Goal: Information Seeking & Learning: Learn about a topic

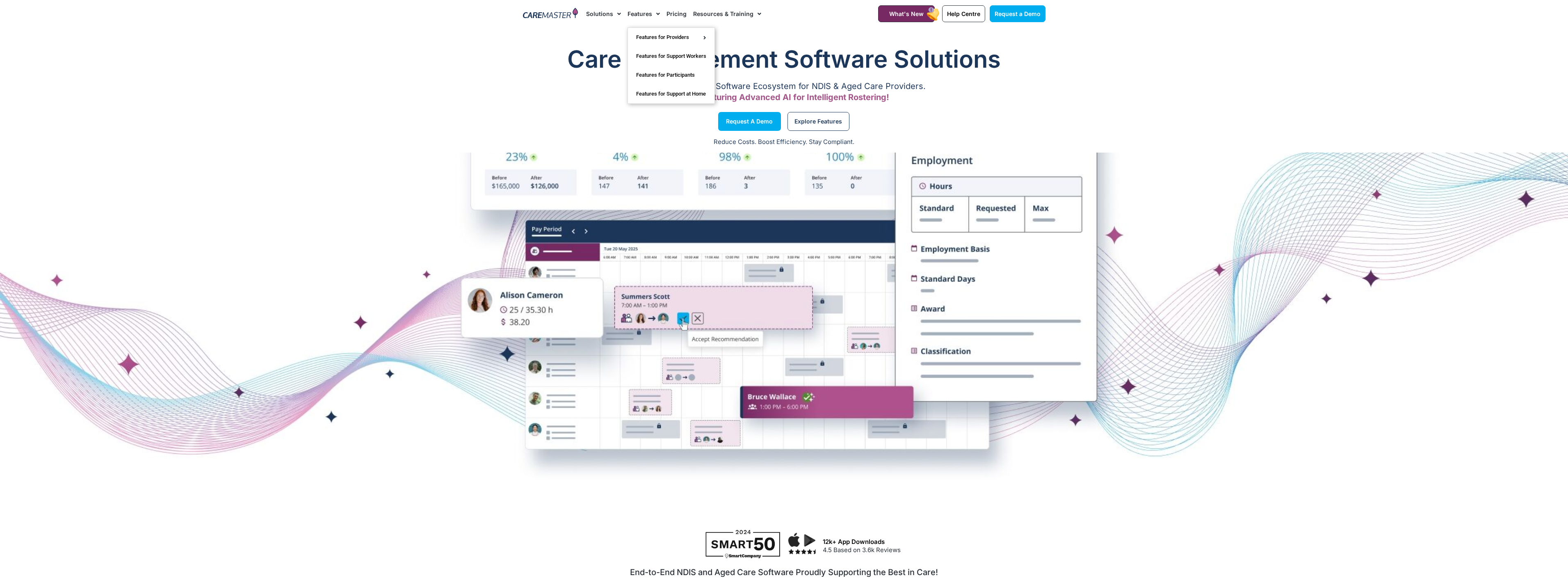
click at [652, 11] on span "Menu" at bounding box center [655, 14] width 8 height 14
click at [664, 56] on link "Features for Support Workers" at bounding box center [671, 56] width 87 height 19
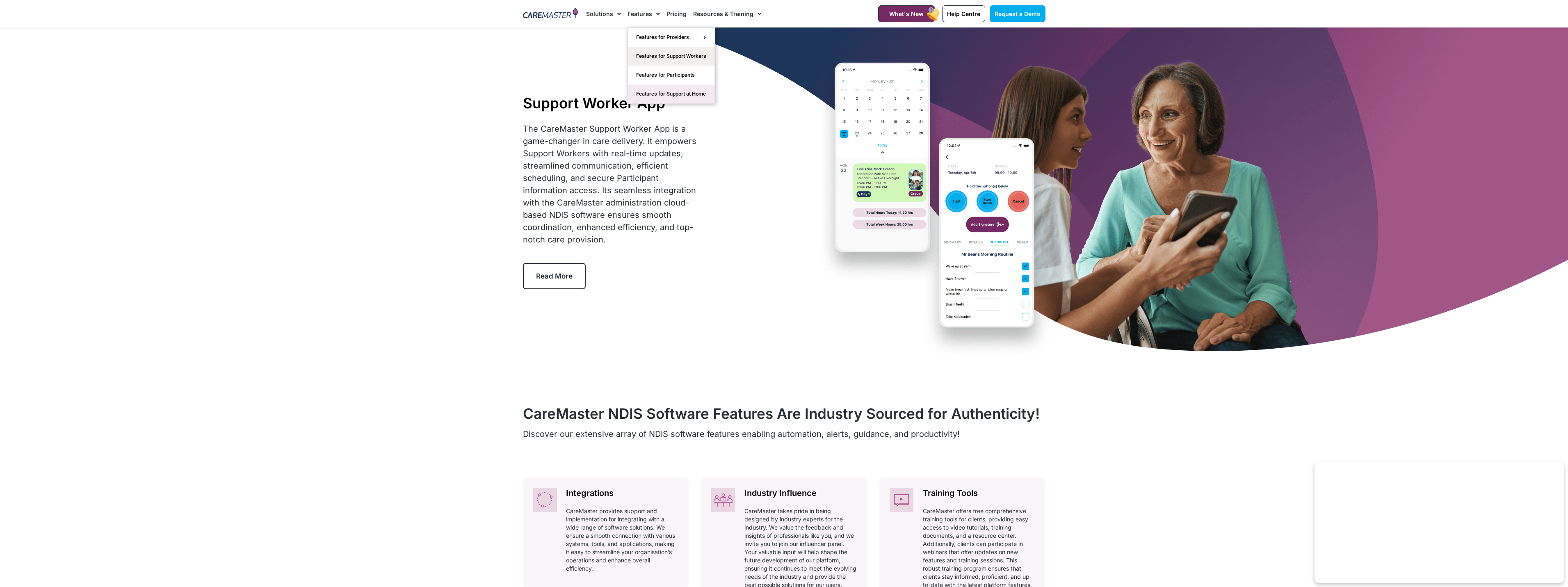
click at [653, 93] on link "Features for Support at Home" at bounding box center [671, 94] width 87 height 19
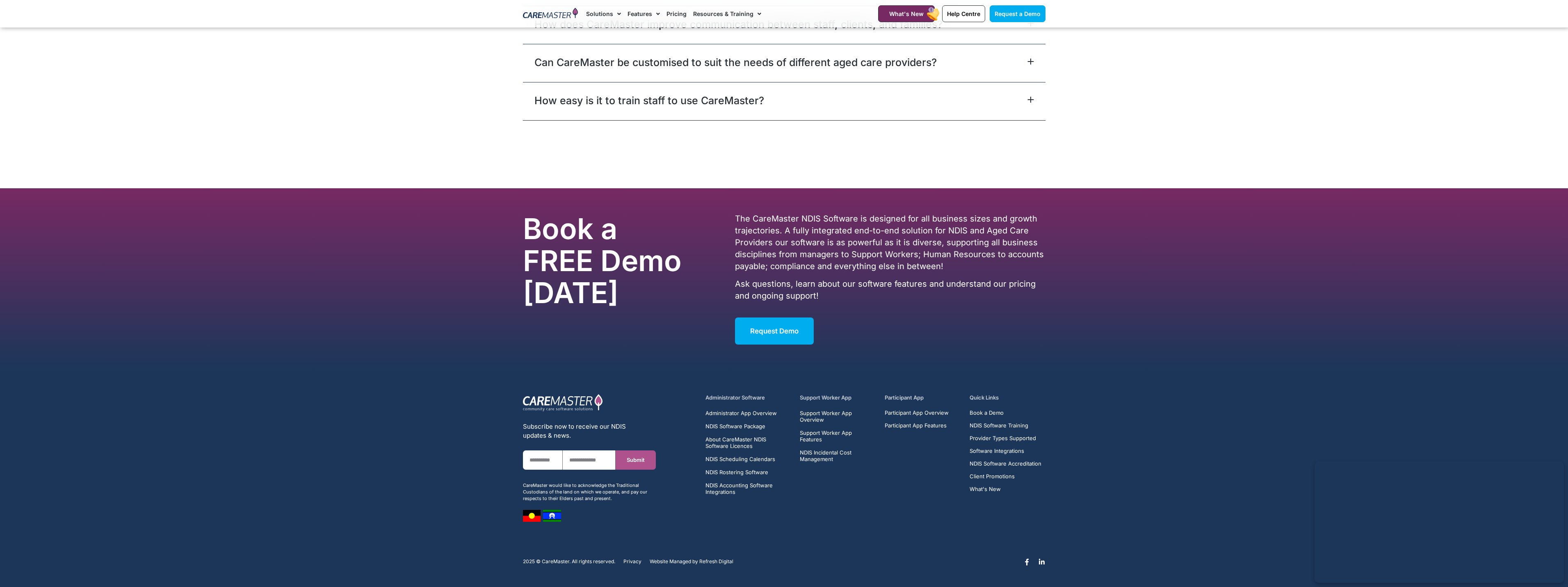
scroll to position [2112, 0]
click at [756, 472] on span "NDIS Rostering Software" at bounding box center [737, 472] width 63 height 6
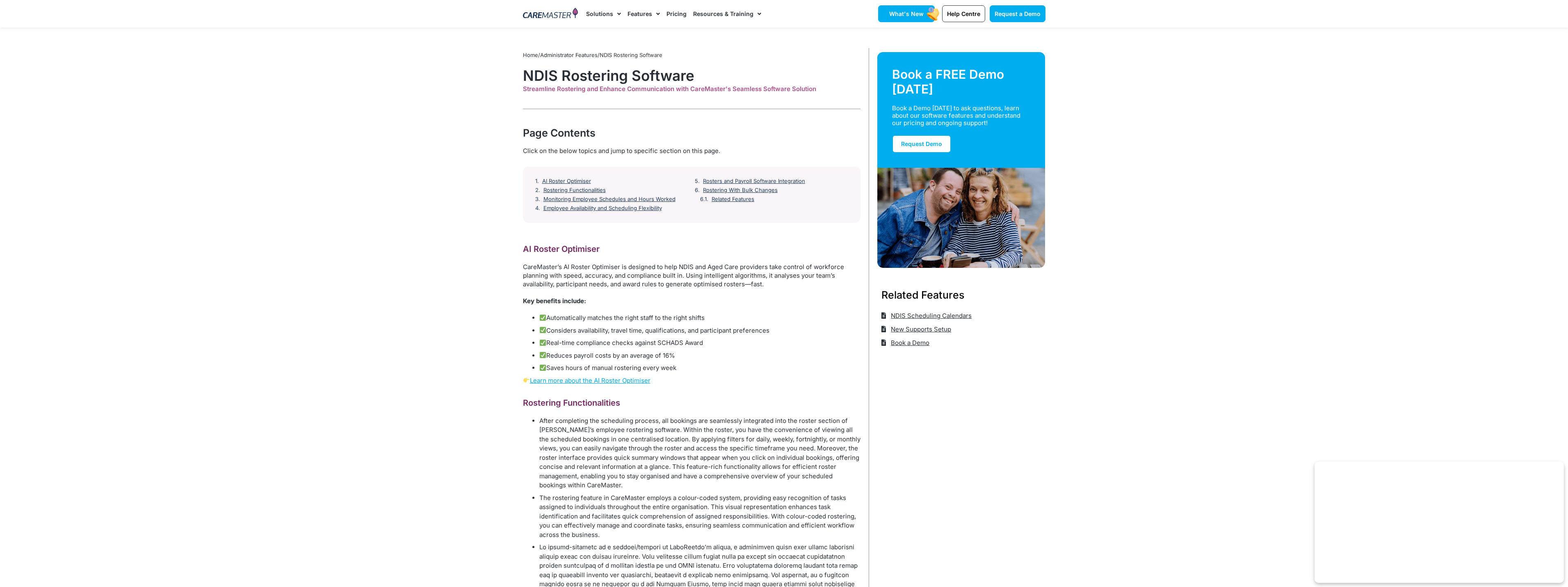
click at [923, 12] on span "What's New" at bounding box center [906, 14] width 35 height 7
